Goal: Transaction & Acquisition: Purchase product/service

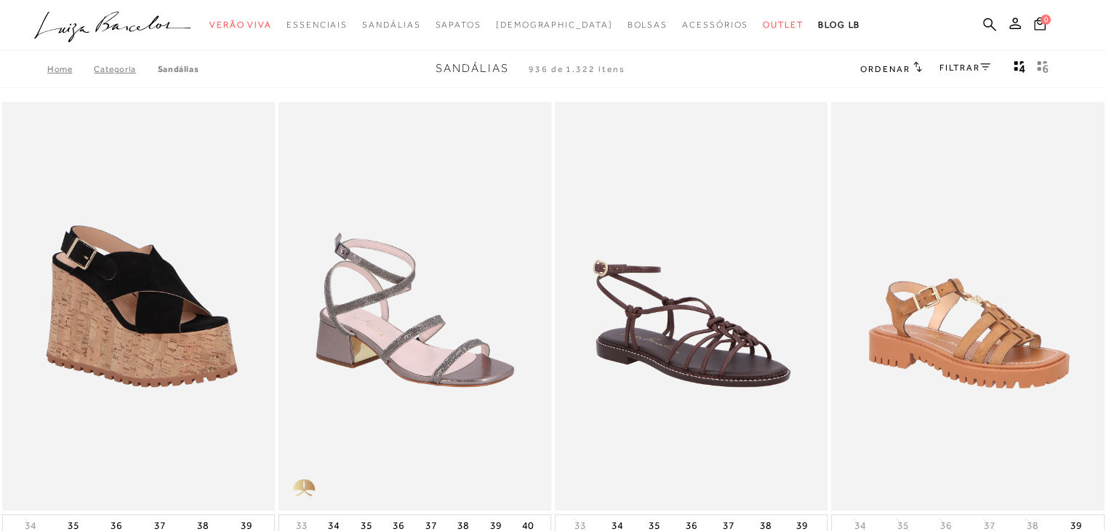
click at [970, 60] on div "FILTRAR" at bounding box center [965, 69] width 51 height 19
click at [972, 65] on link "FILTRAR" at bounding box center [965, 68] width 51 height 10
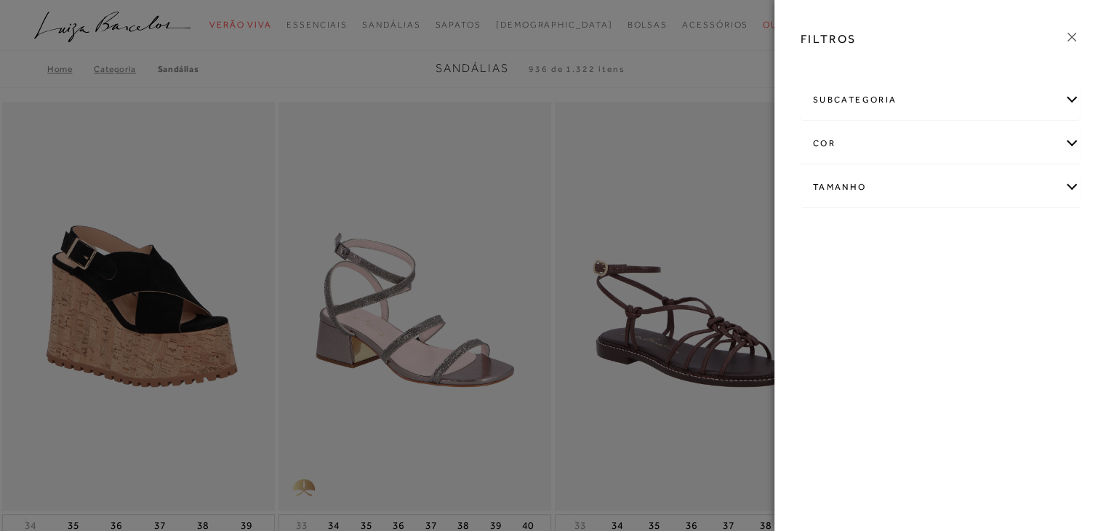
click at [975, 135] on div "cor" at bounding box center [941, 143] width 278 height 39
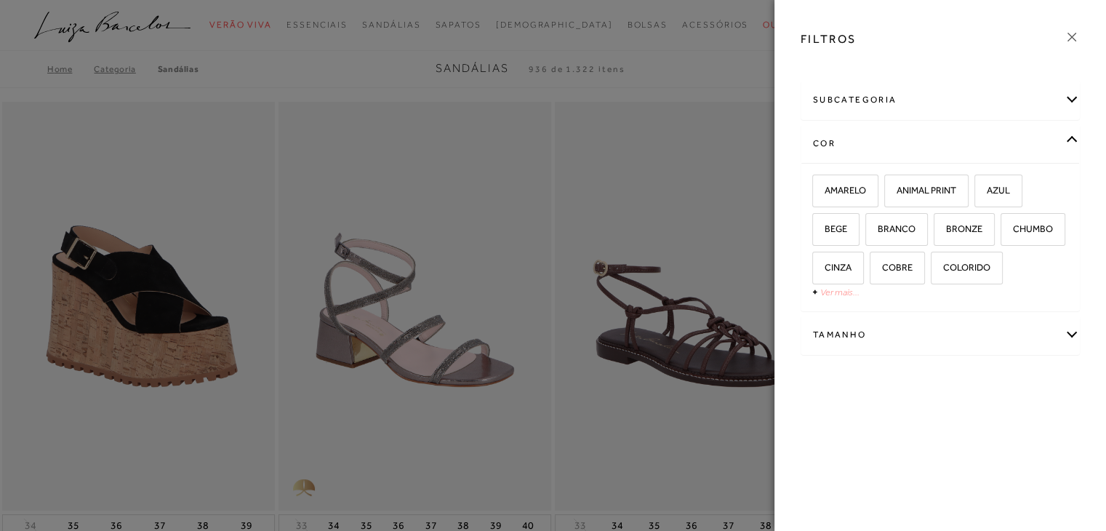
click at [844, 290] on link "Ver mais..." at bounding box center [840, 292] width 39 height 11
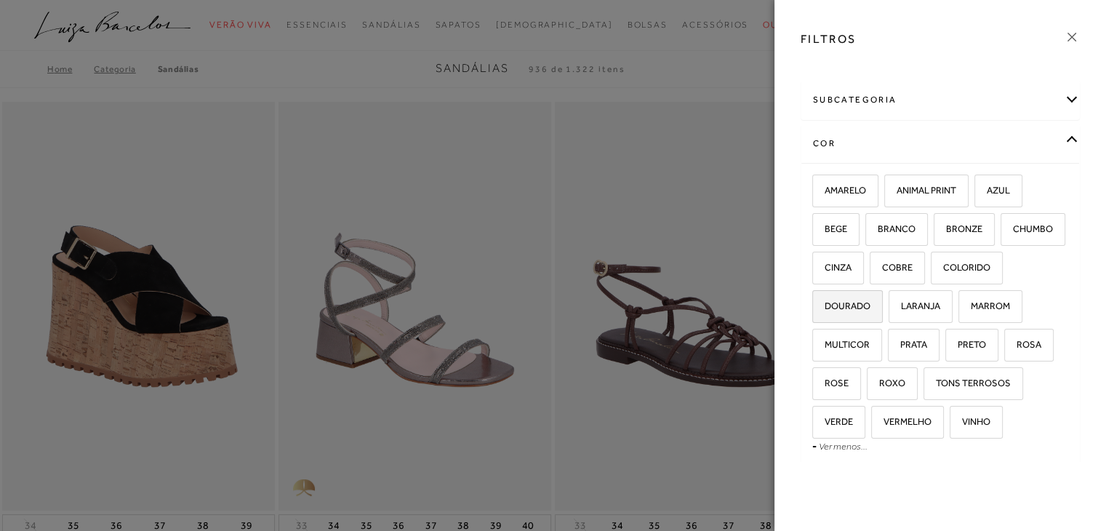
click at [871, 306] on span "DOURADO" at bounding box center [842, 305] width 57 height 11
click at [825, 306] on input "DOURADO" at bounding box center [817, 308] width 15 height 15
checkbox input "true"
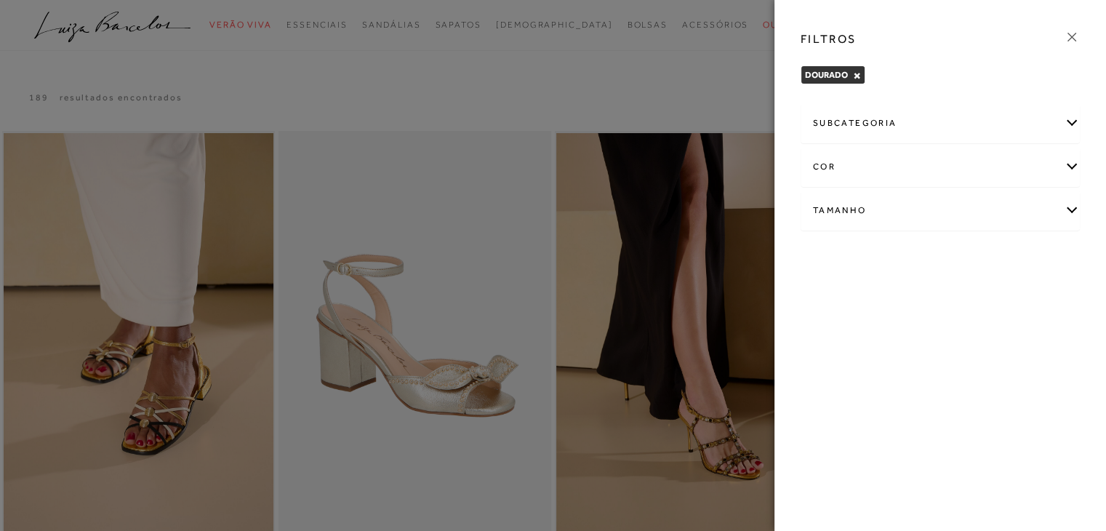
click at [1072, 39] on icon at bounding box center [1072, 37] width 16 height 16
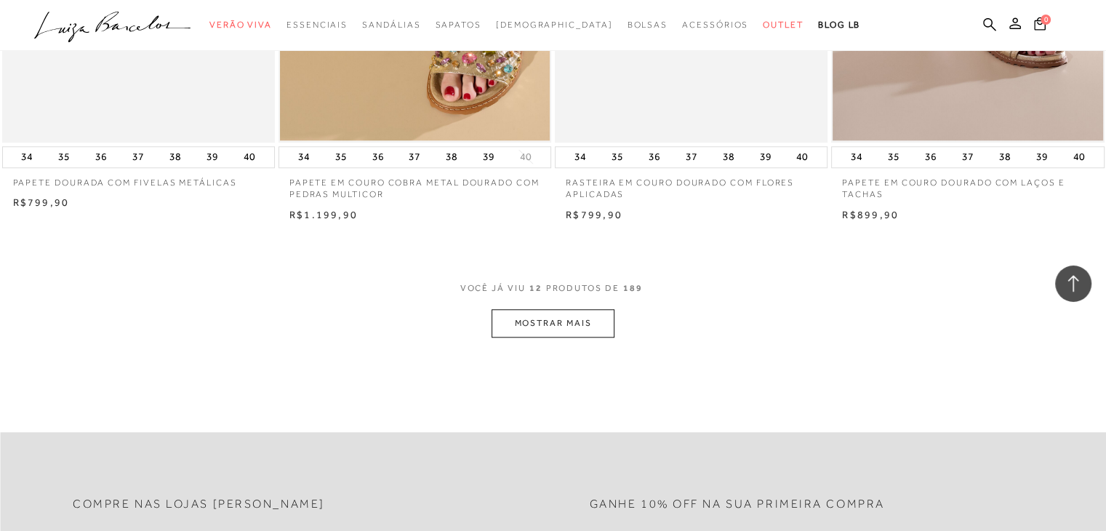
scroll to position [1412, 0]
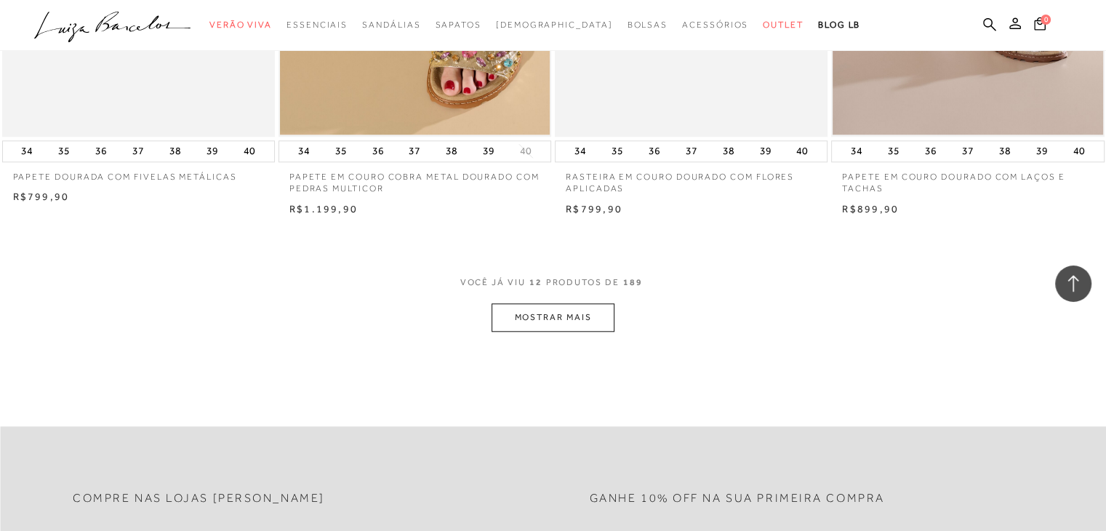
click at [555, 309] on button "MOSTRAR MAIS" at bounding box center [553, 317] width 122 height 28
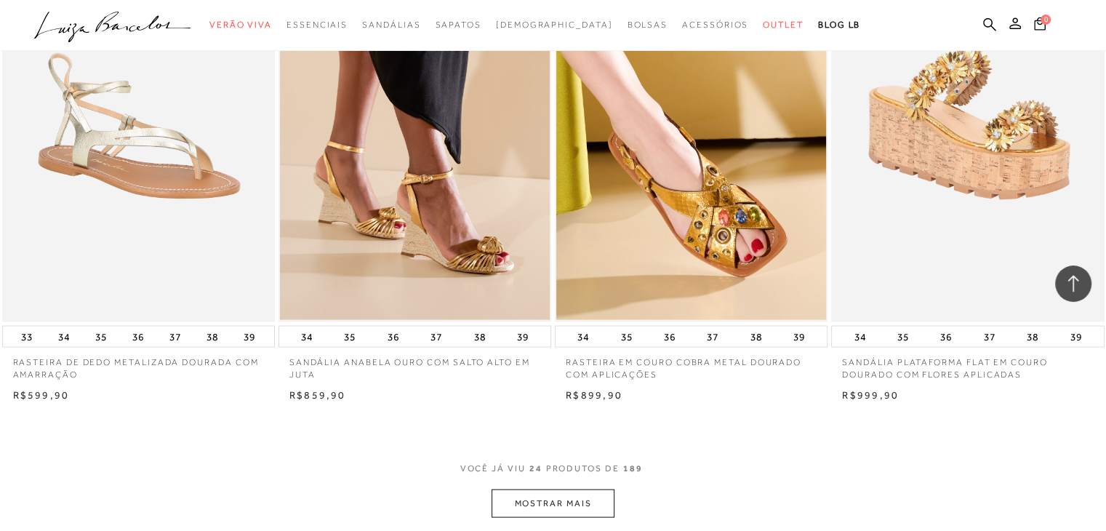
scroll to position [2777, 0]
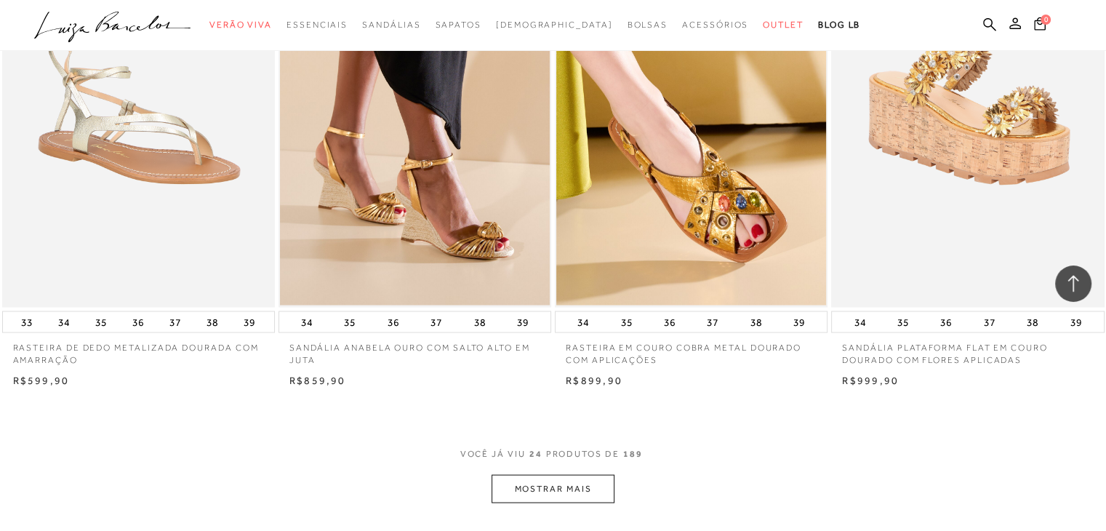
click at [589, 477] on button "MOSTRAR MAIS" at bounding box center [553, 489] width 122 height 28
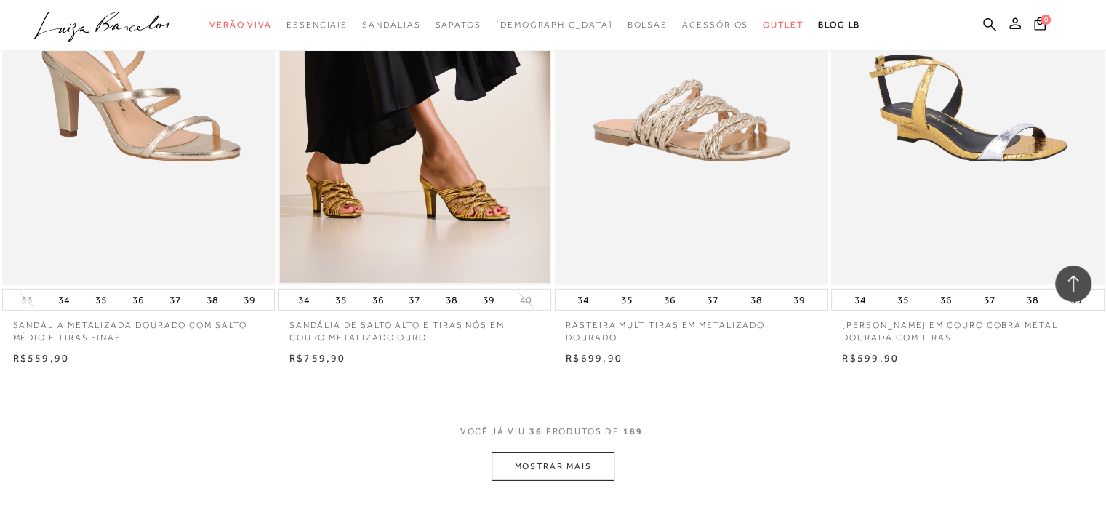
scroll to position [4325, 0]
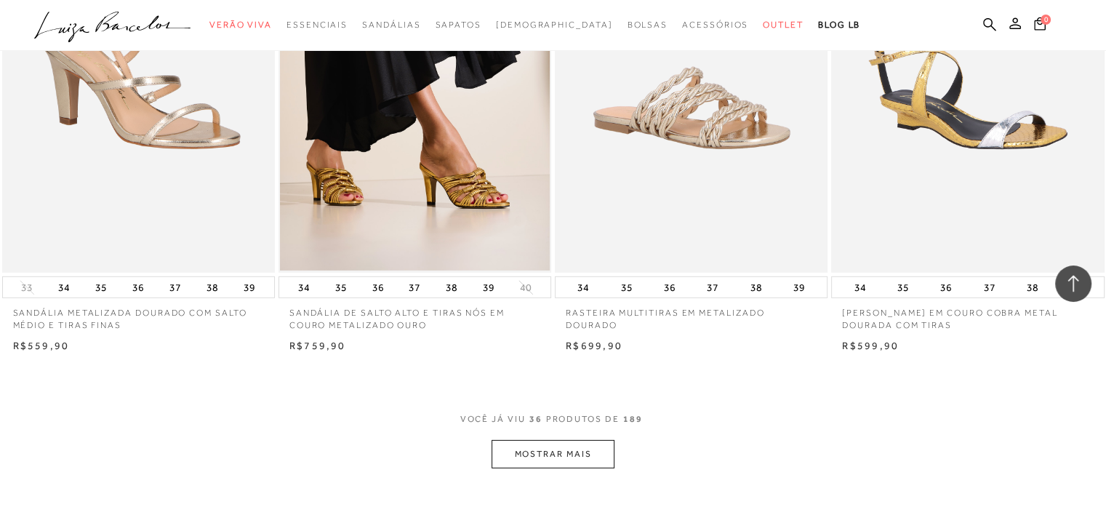
click at [549, 452] on button "MOSTRAR MAIS" at bounding box center [553, 454] width 122 height 28
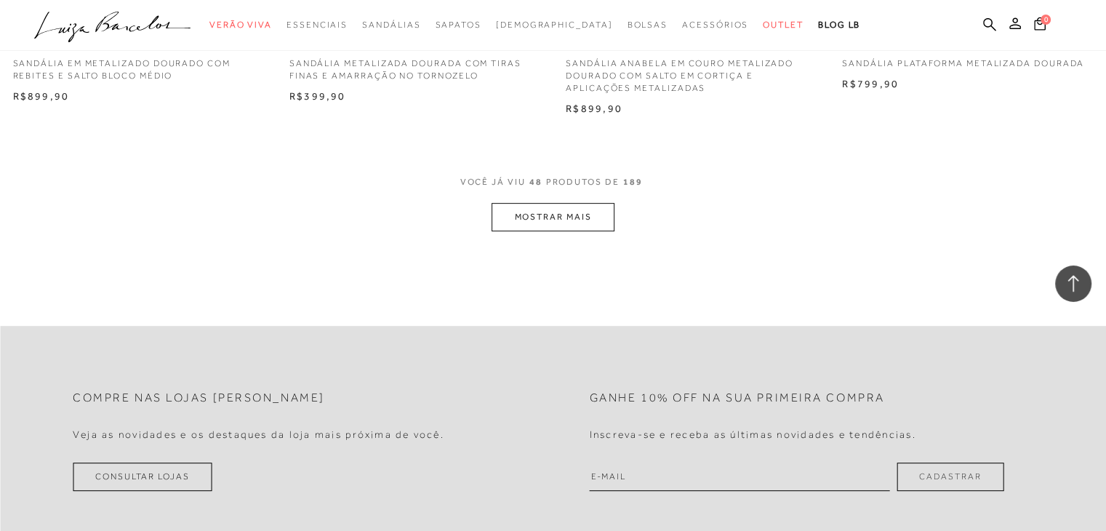
scroll to position [6115, 0]
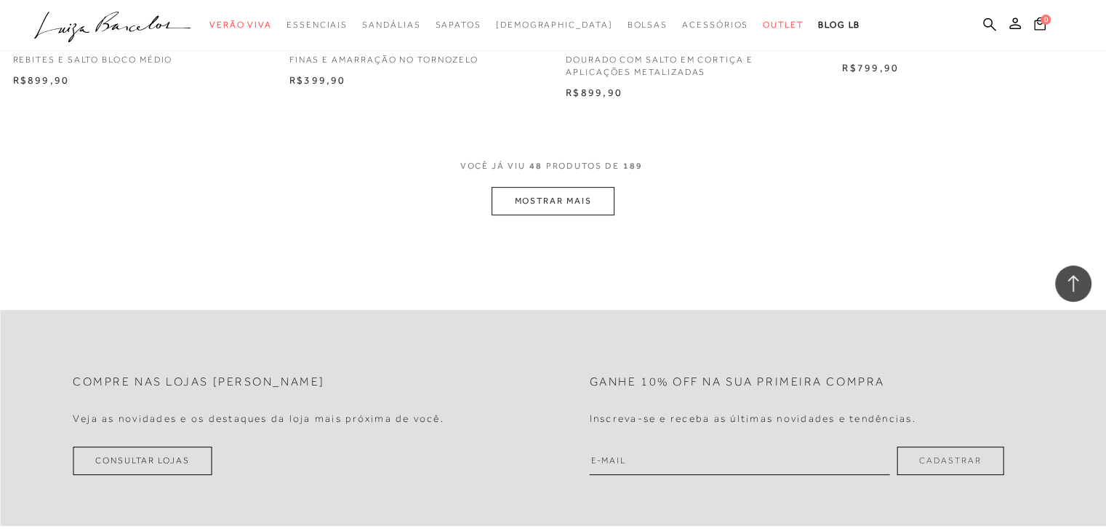
click at [575, 204] on button "MOSTRAR MAIS" at bounding box center [553, 201] width 122 height 28
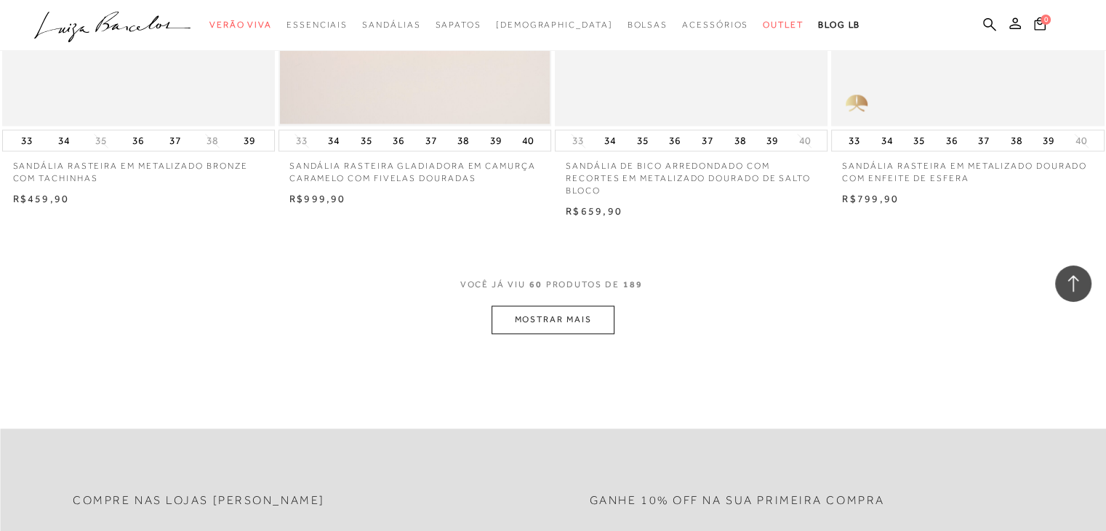
scroll to position [7484, 0]
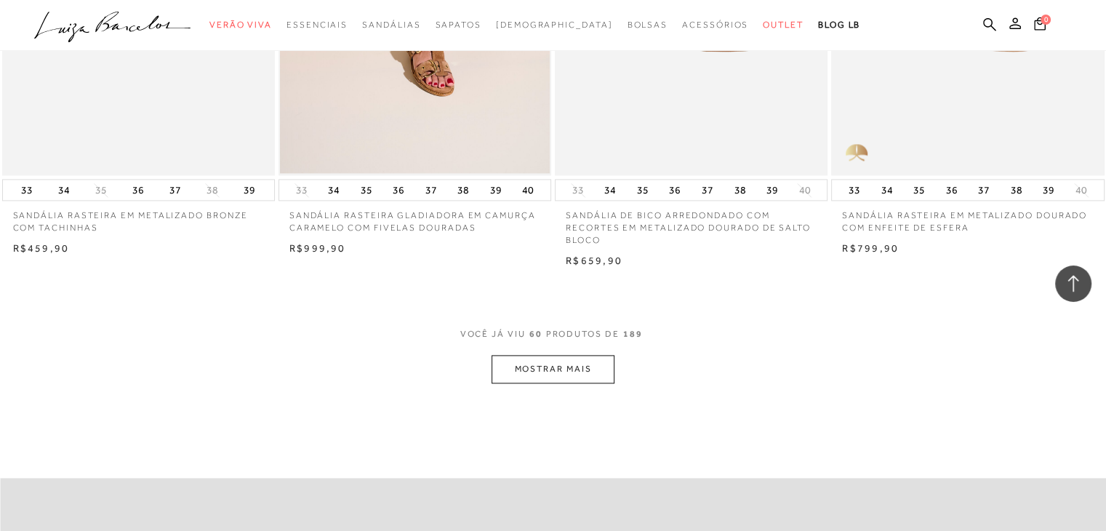
click at [590, 369] on button "MOSTRAR MAIS" at bounding box center [553, 369] width 122 height 28
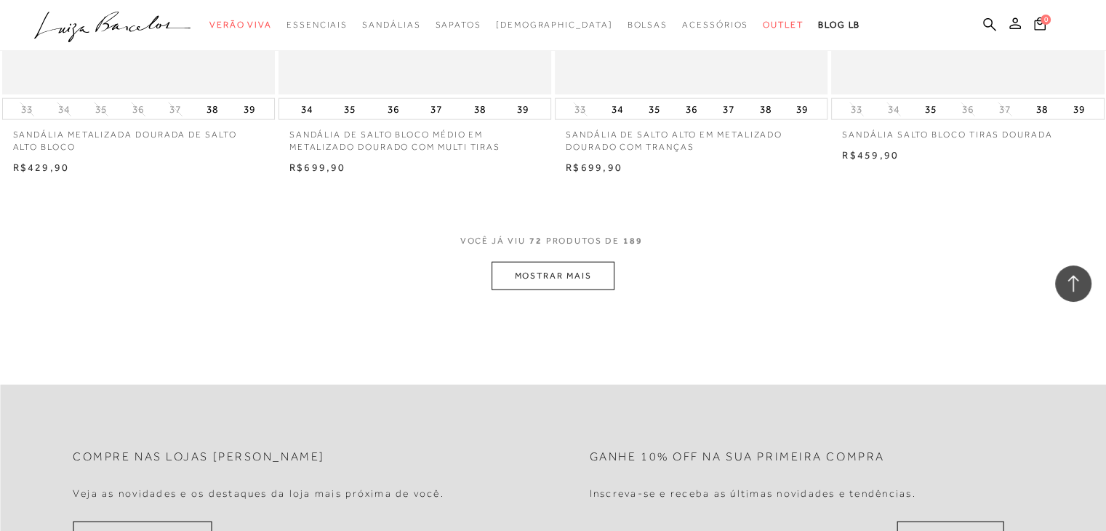
scroll to position [9101, 0]
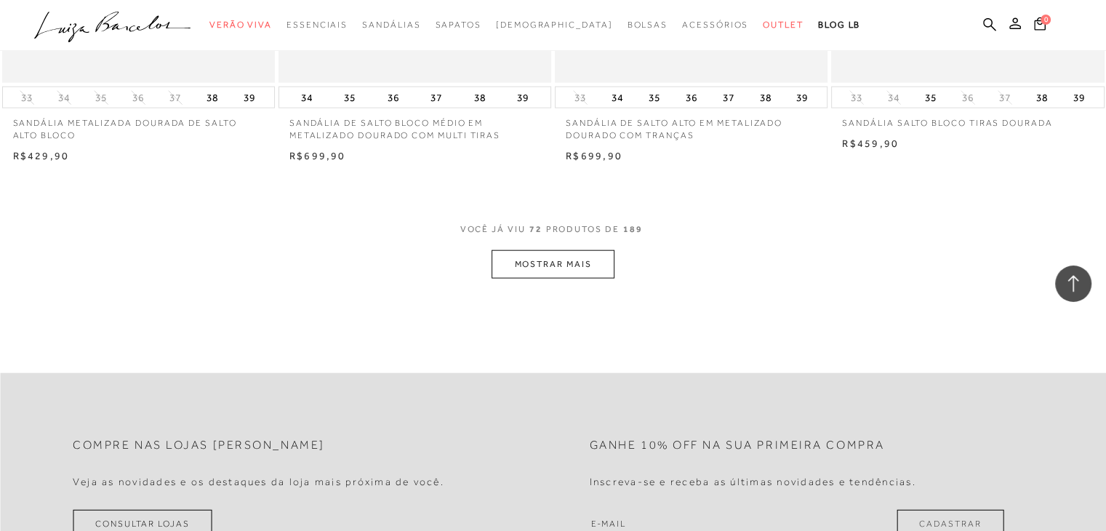
click at [582, 257] on button "MOSTRAR MAIS" at bounding box center [553, 264] width 122 height 28
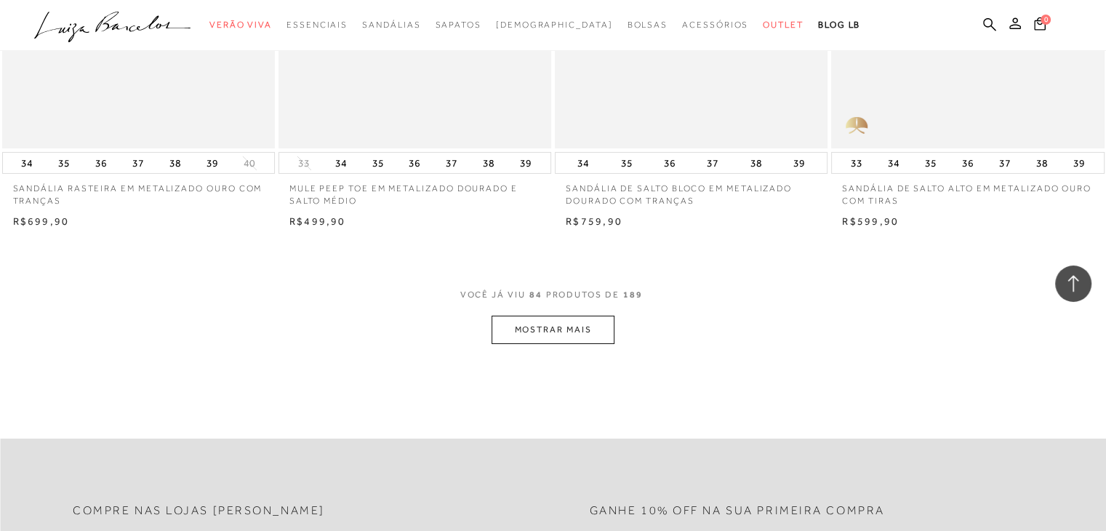
scroll to position [10562, 0]
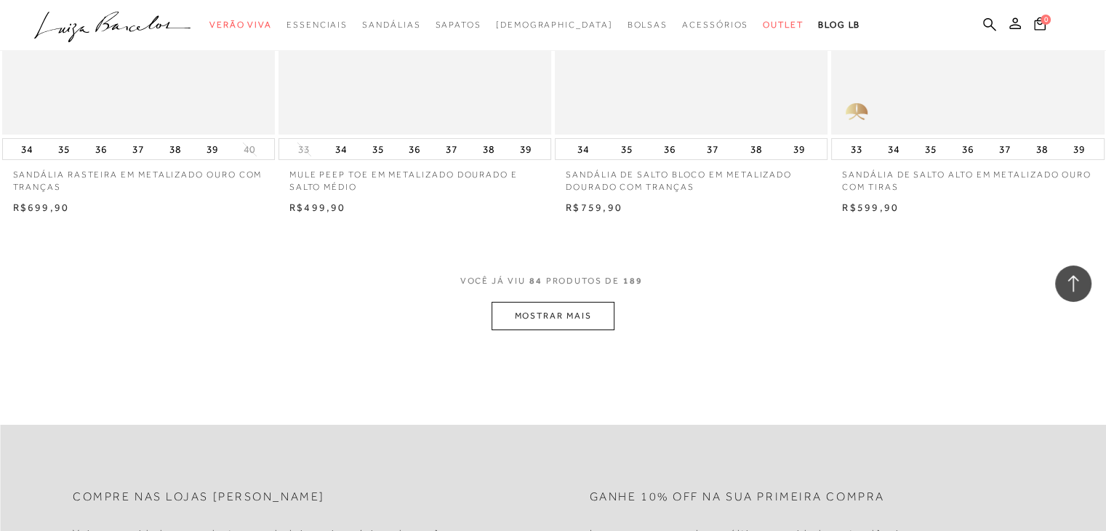
click at [575, 316] on button "MOSTRAR MAIS" at bounding box center [553, 316] width 122 height 28
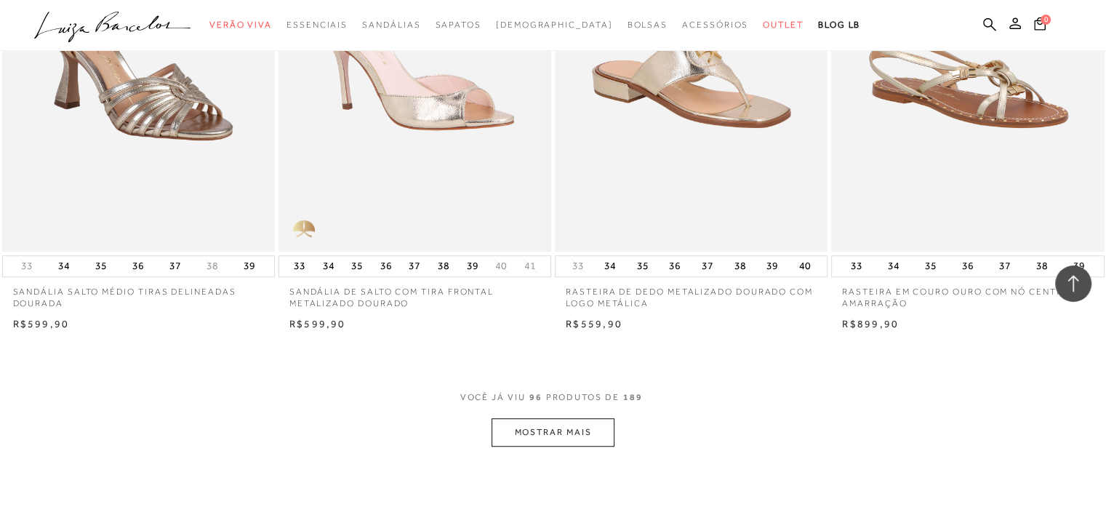
scroll to position [12048, 0]
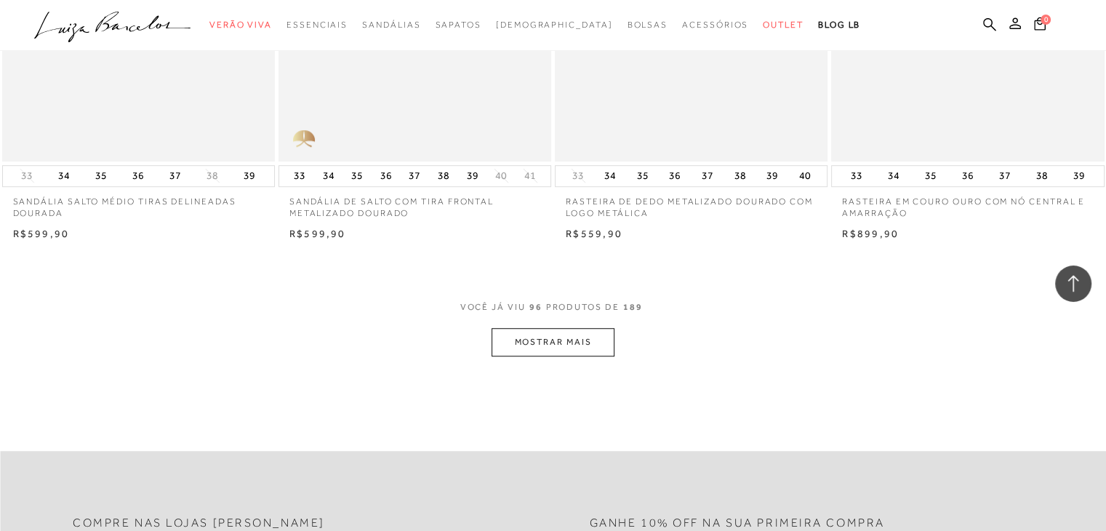
click at [574, 334] on button "MOSTRAR MAIS" at bounding box center [553, 342] width 122 height 28
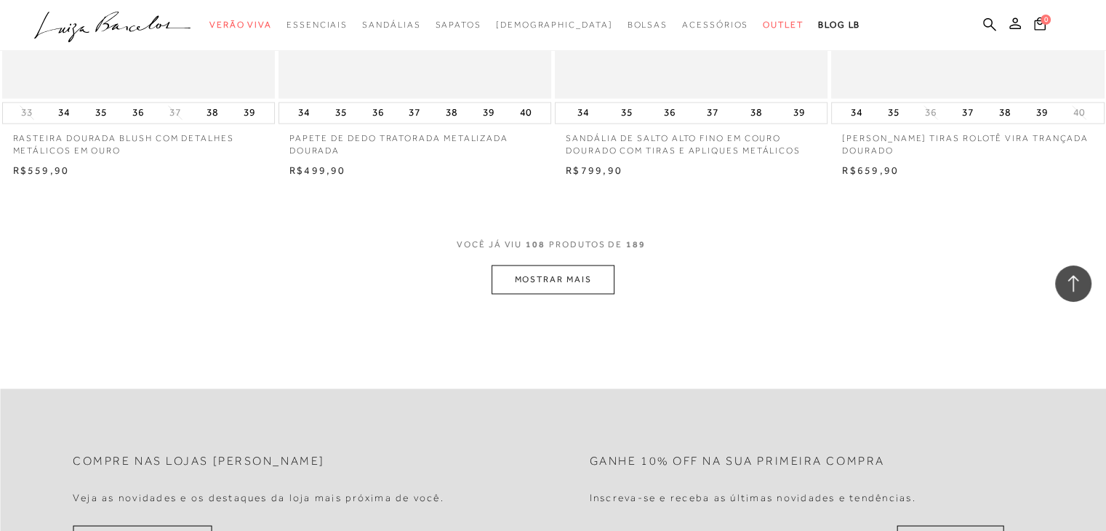
scroll to position [13657, 0]
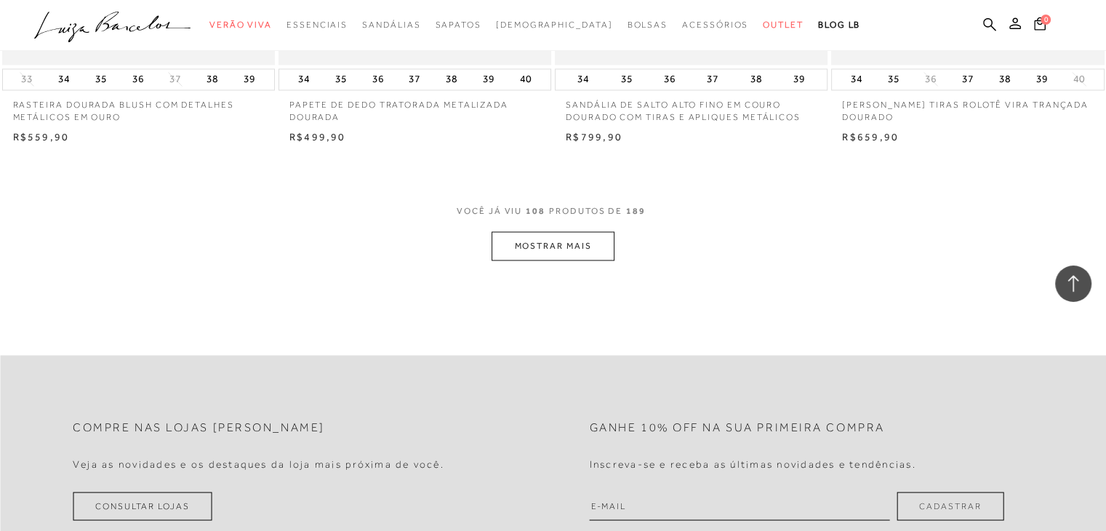
click at [588, 250] on button "MOSTRAR MAIS" at bounding box center [553, 245] width 122 height 28
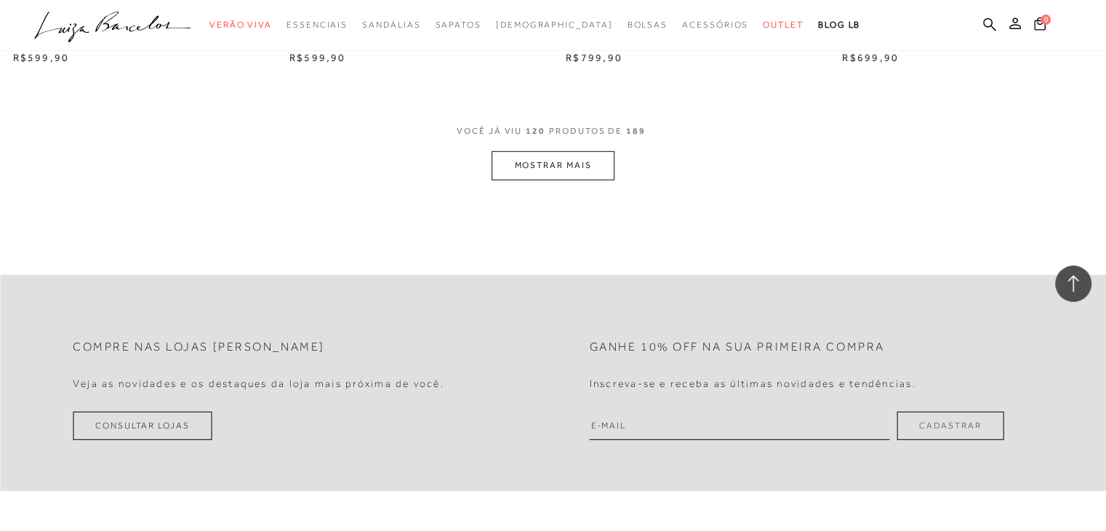
scroll to position [15287, 0]
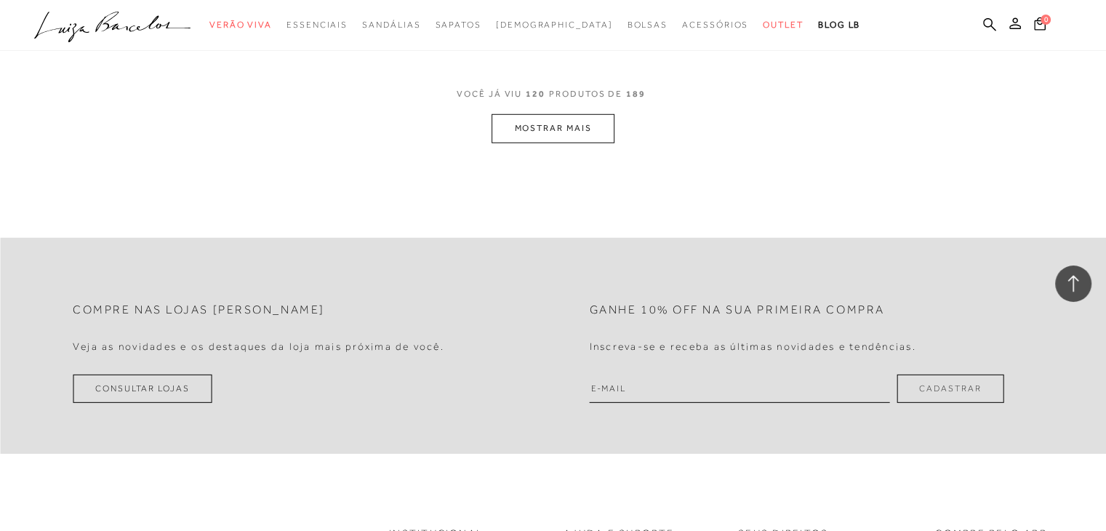
click at [595, 143] on button "MOSTRAR MAIS" at bounding box center [553, 128] width 122 height 28
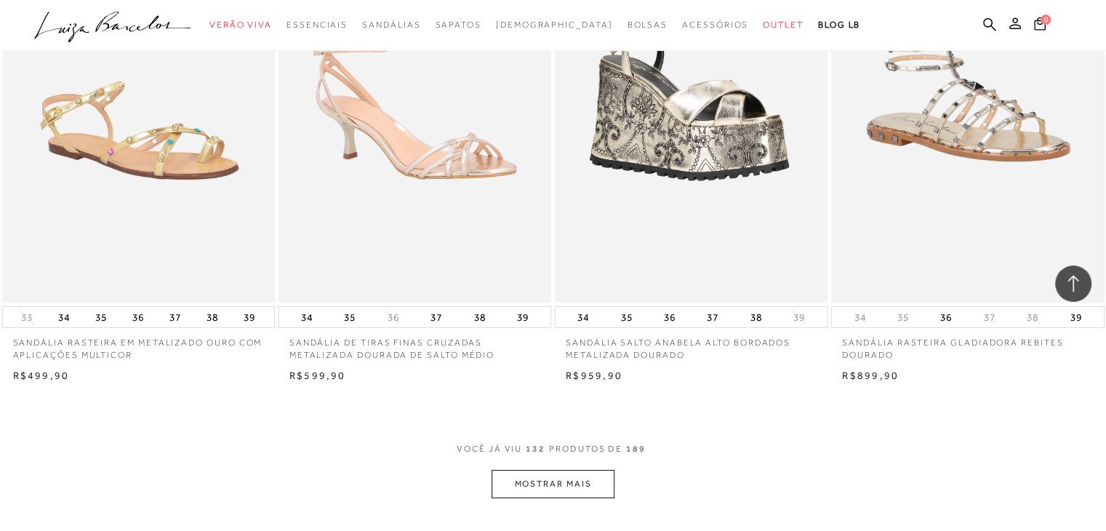
scroll to position [16464, 0]
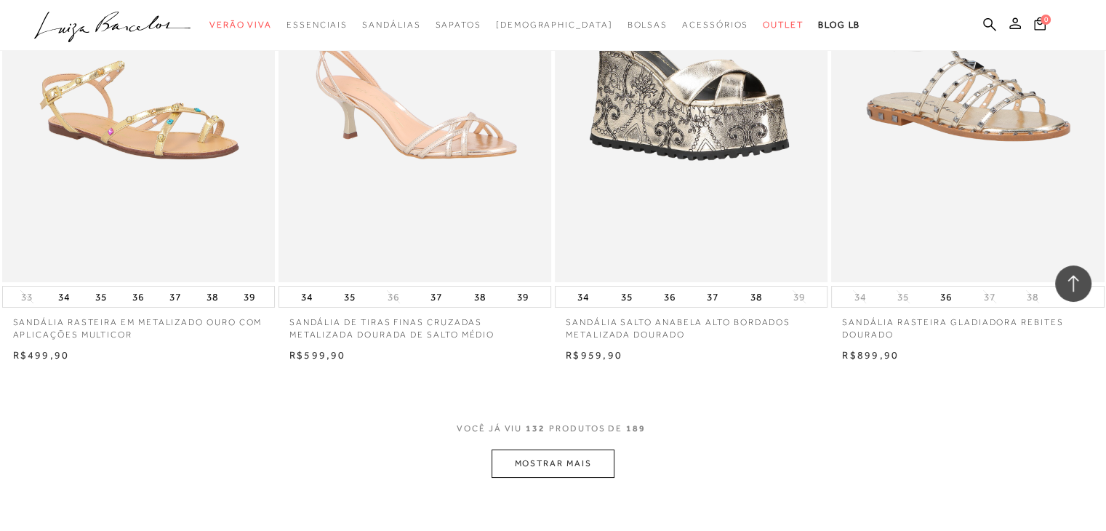
click at [595, 467] on button "MOSTRAR MAIS" at bounding box center [553, 464] width 122 height 28
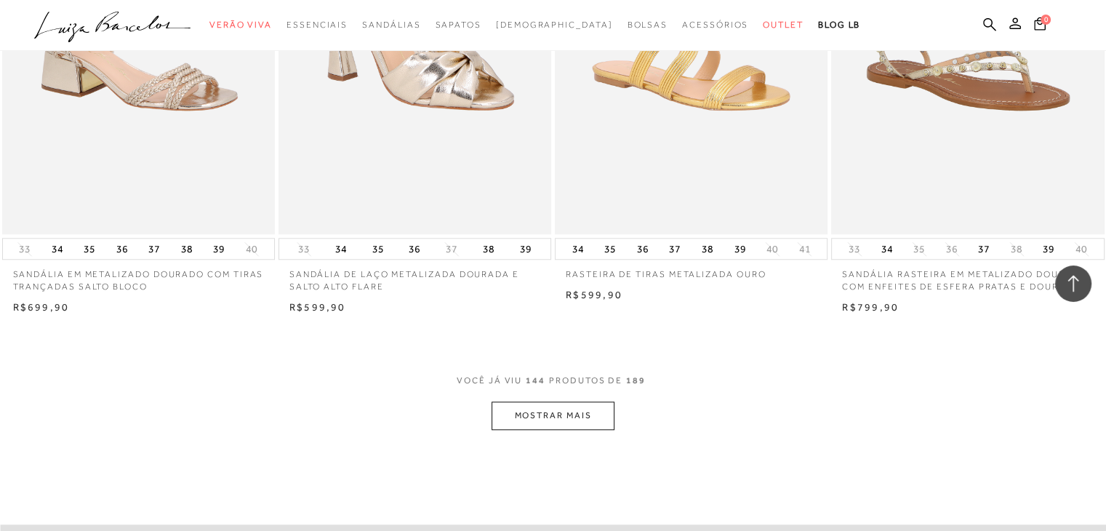
scroll to position [18046, 0]
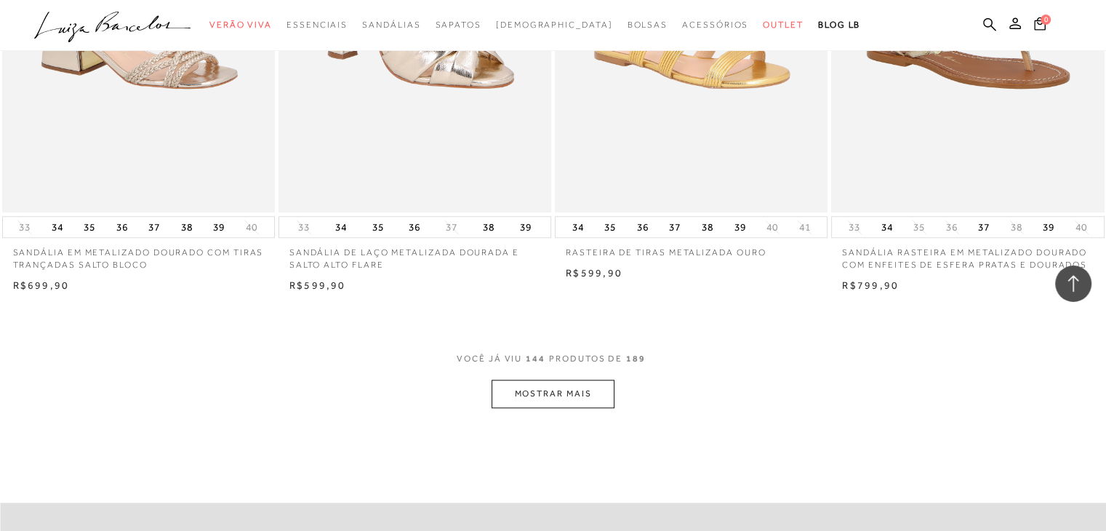
click at [559, 402] on button "MOSTRAR MAIS" at bounding box center [553, 394] width 122 height 28
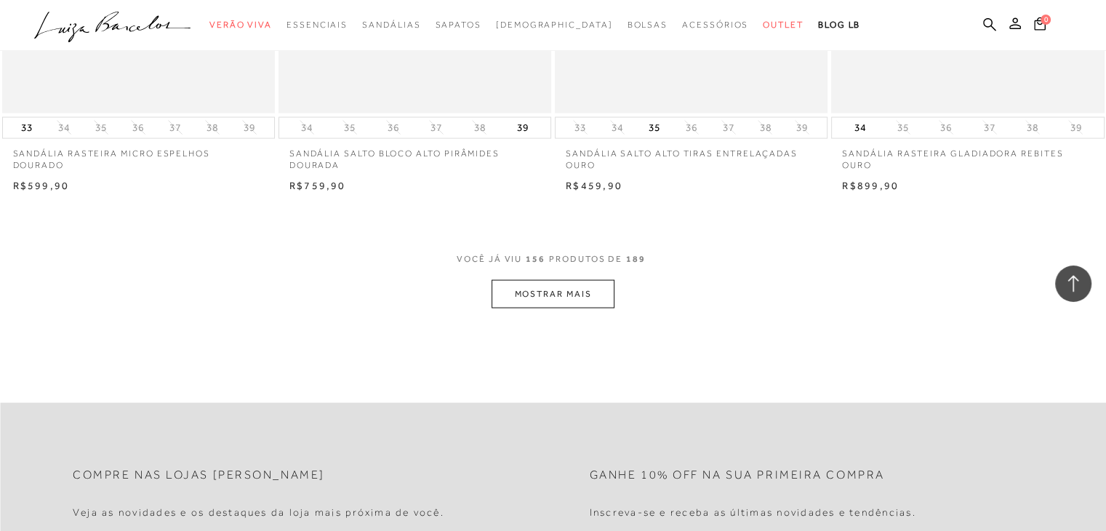
scroll to position [19683, 0]
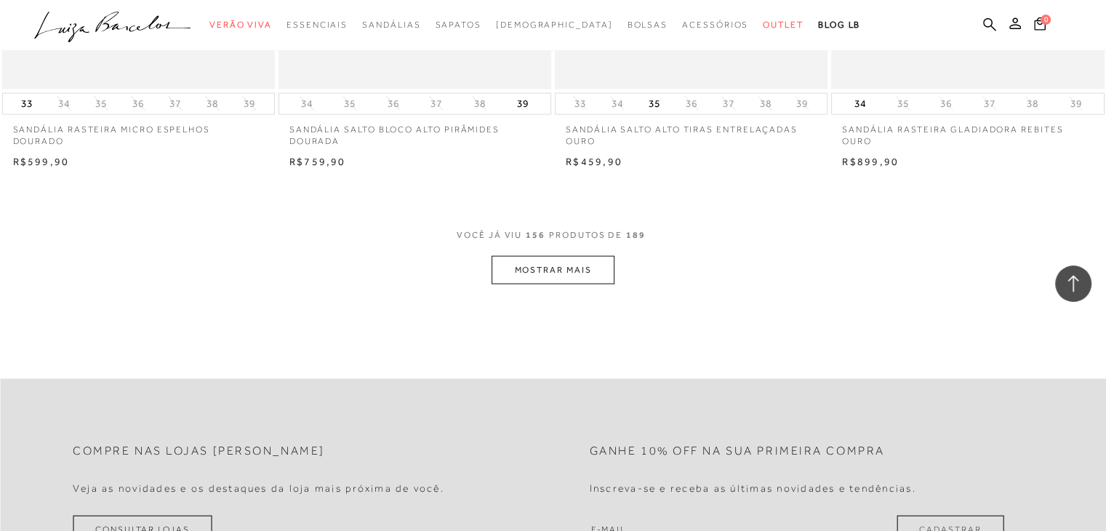
click at [576, 282] on button "MOSTRAR MAIS" at bounding box center [553, 270] width 122 height 28
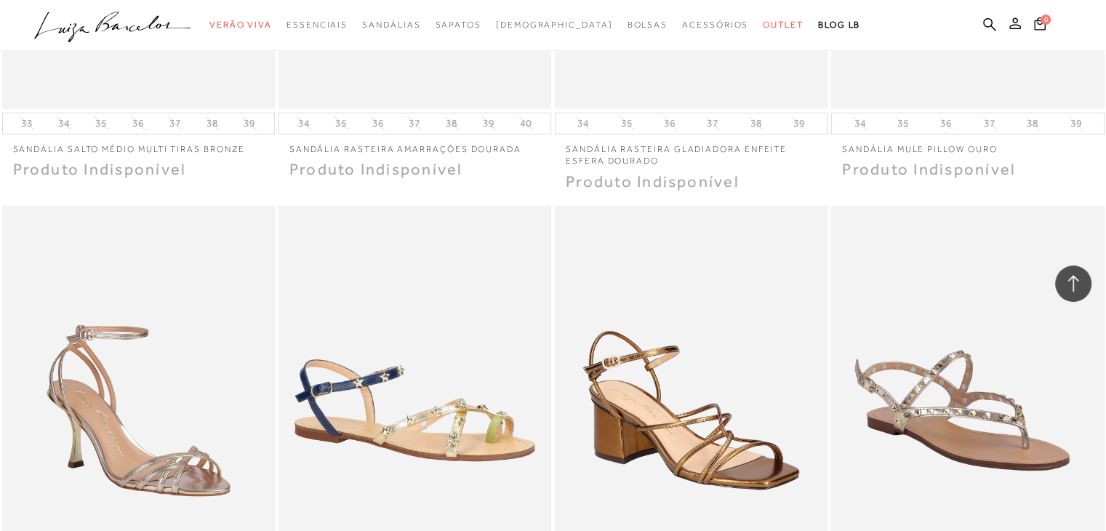
scroll to position [20750, 0]
